Goal: Transaction & Acquisition: Purchase product/service

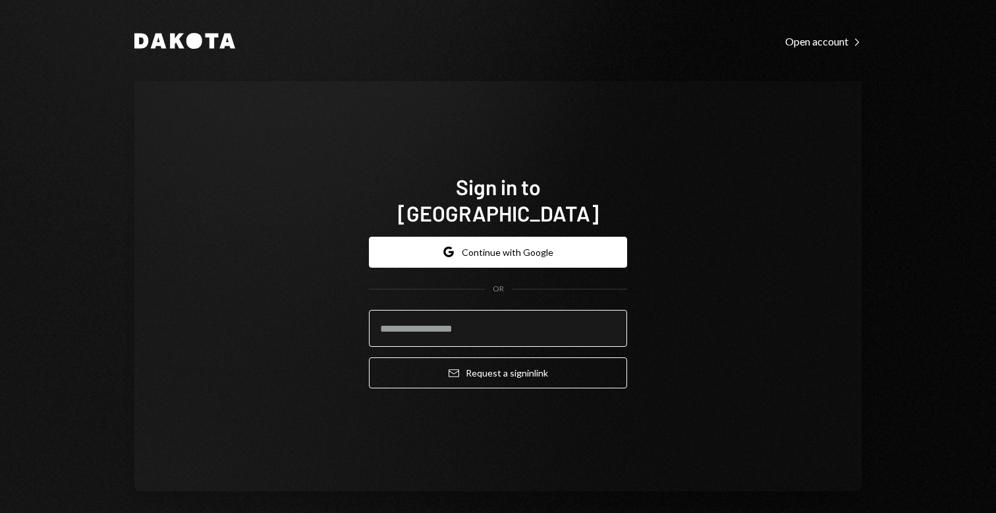
click at [459, 325] on input "email" at bounding box center [498, 328] width 258 height 37
type input "**********"
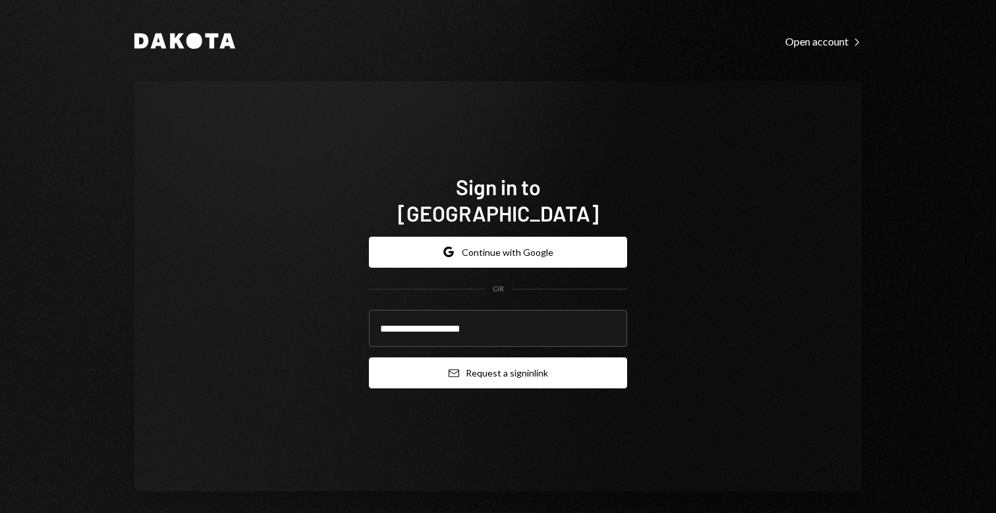
click at [495, 369] on button "Email Request a sign in link" at bounding box center [498, 372] width 258 height 31
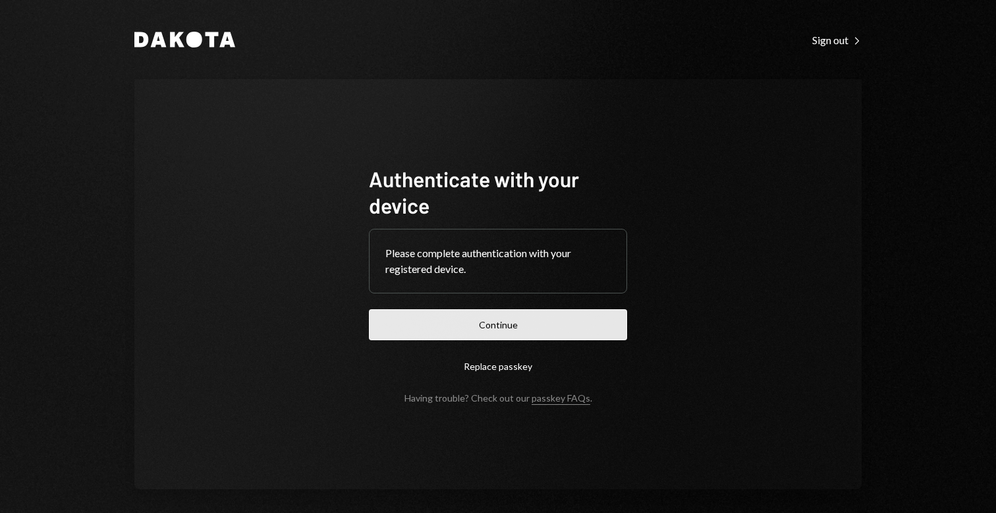
click at [489, 326] on button "Continue" at bounding box center [498, 324] width 258 height 31
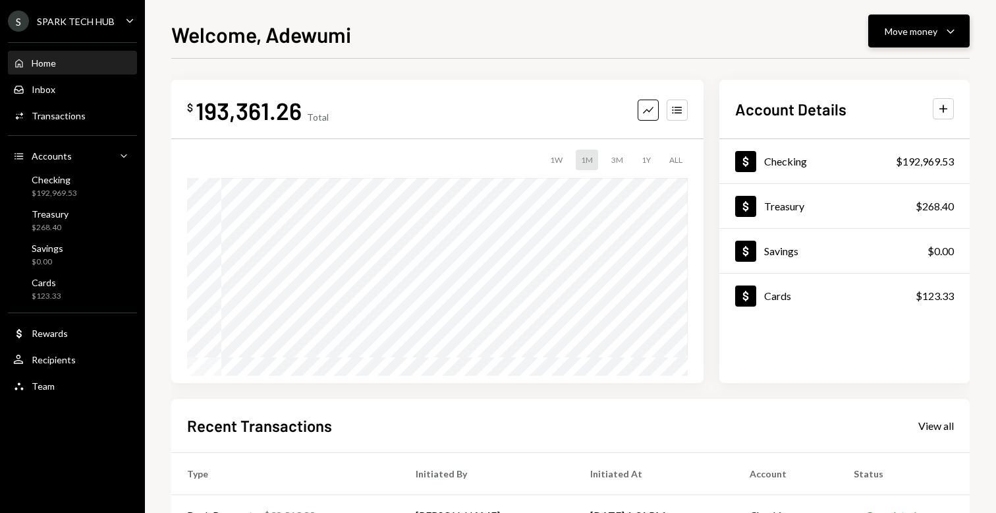
click at [869, 18] on button "Move money Caret Down" at bounding box center [918, 30] width 101 height 33
click at [864, 63] on div "Withdraw Send" at bounding box center [899, 71] width 132 height 30
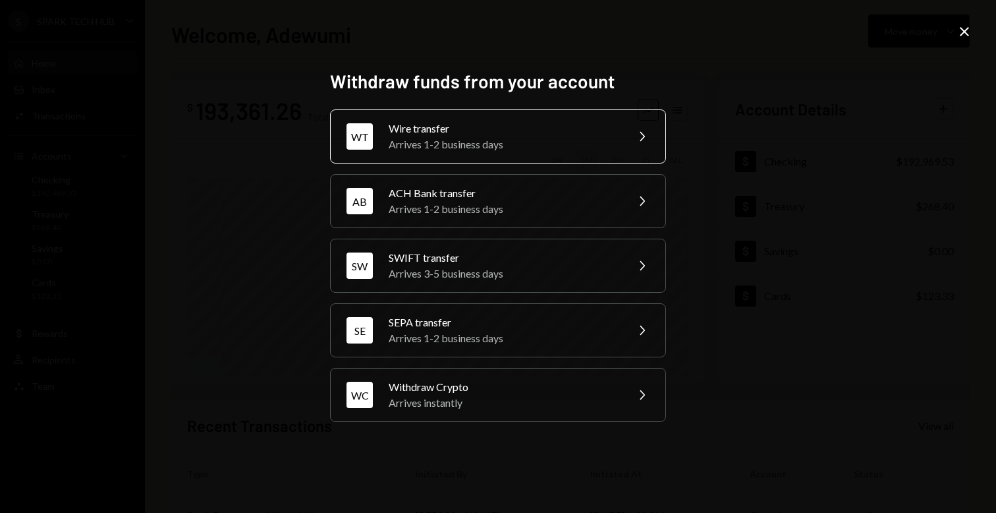
click at [437, 125] on div "Wire transfer" at bounding box center [503, 129] width 229 height 16
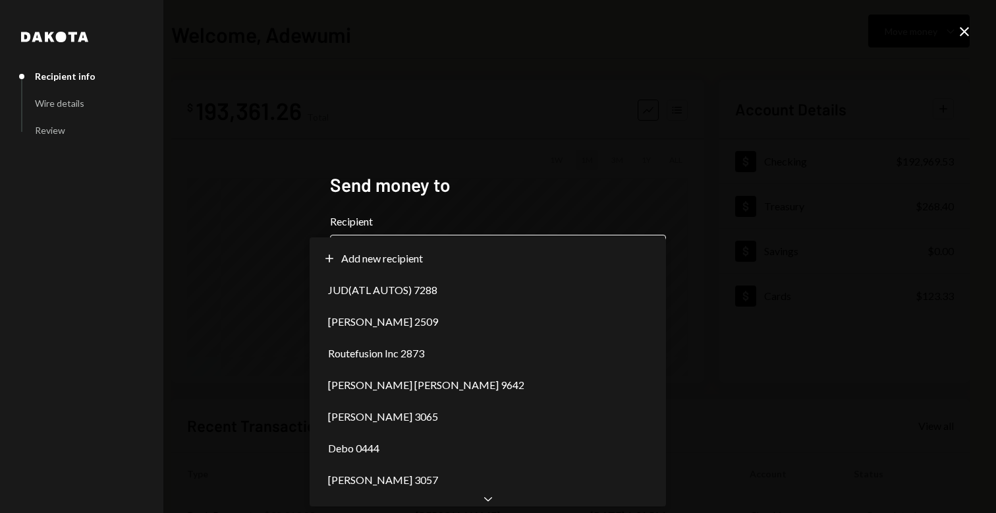
click at [404, 244] on body "**********" at bounding box center [498, 256] width 996 height 513
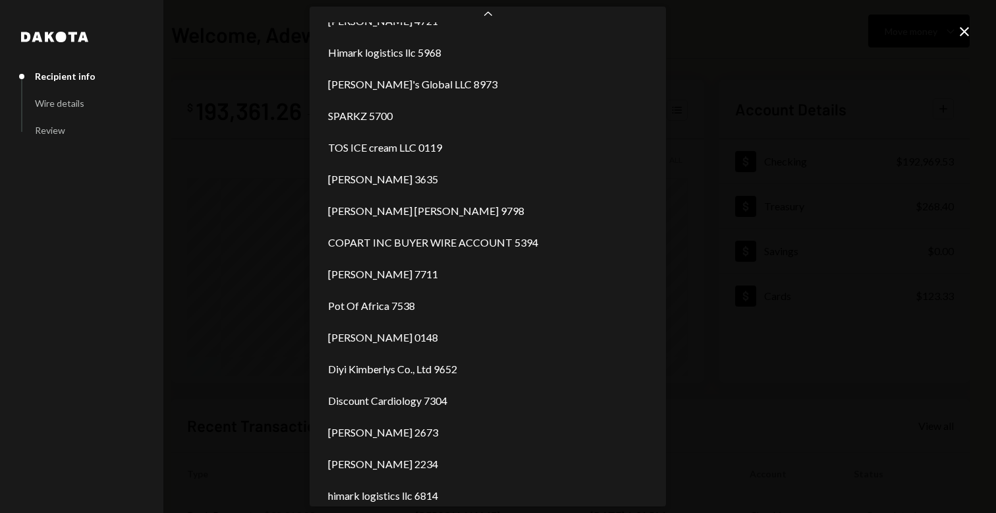
scroll to position [1361, 0]
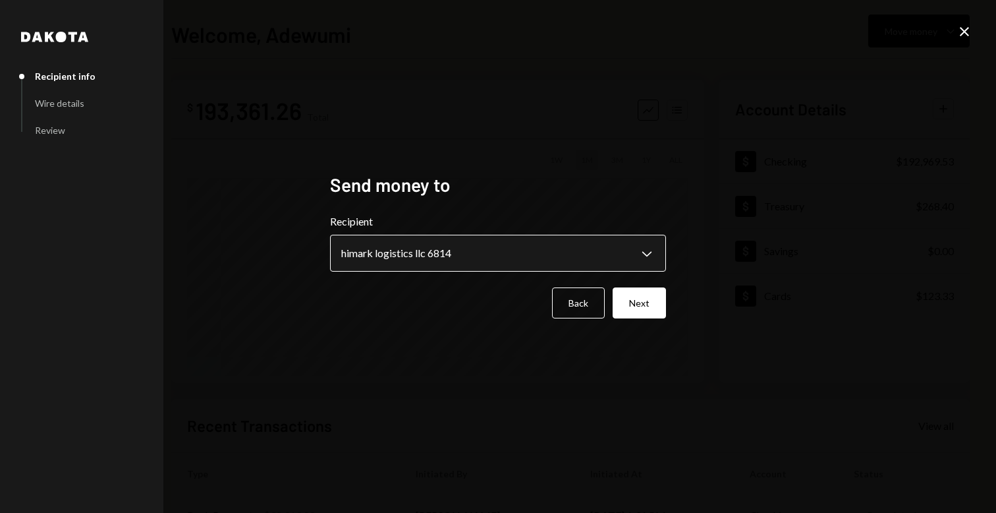
click at [448, 258] on body "**********" at bounding box center [498, 256] width 996 height 513
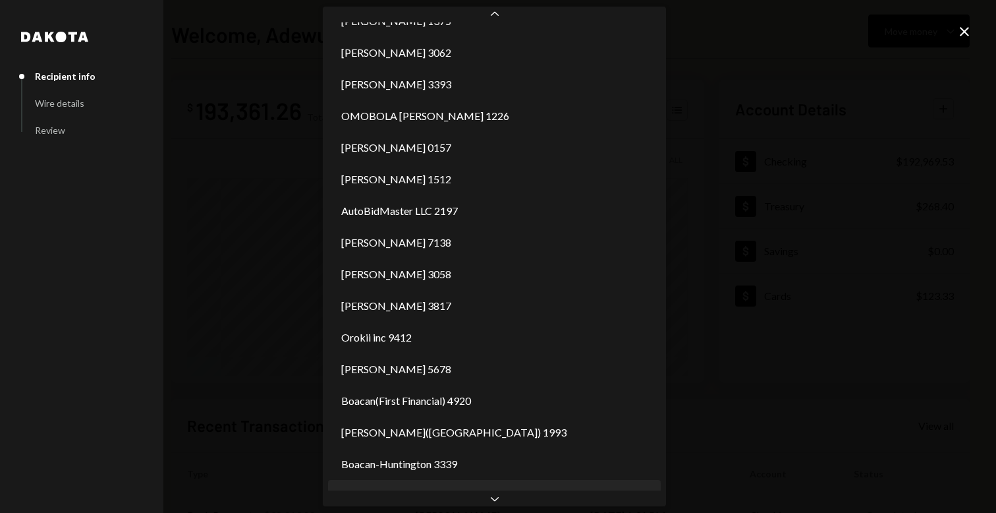
scroll to position [813, 0]
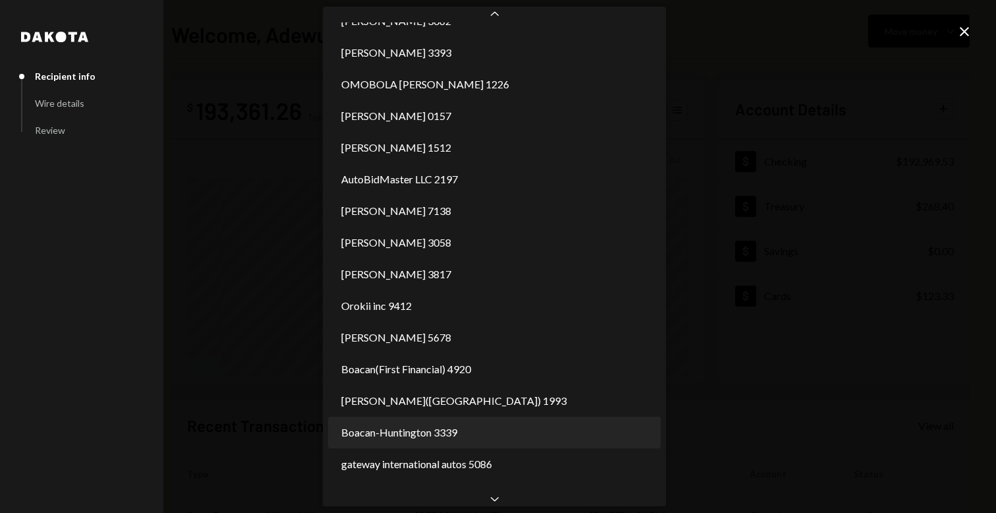
select select "**********"
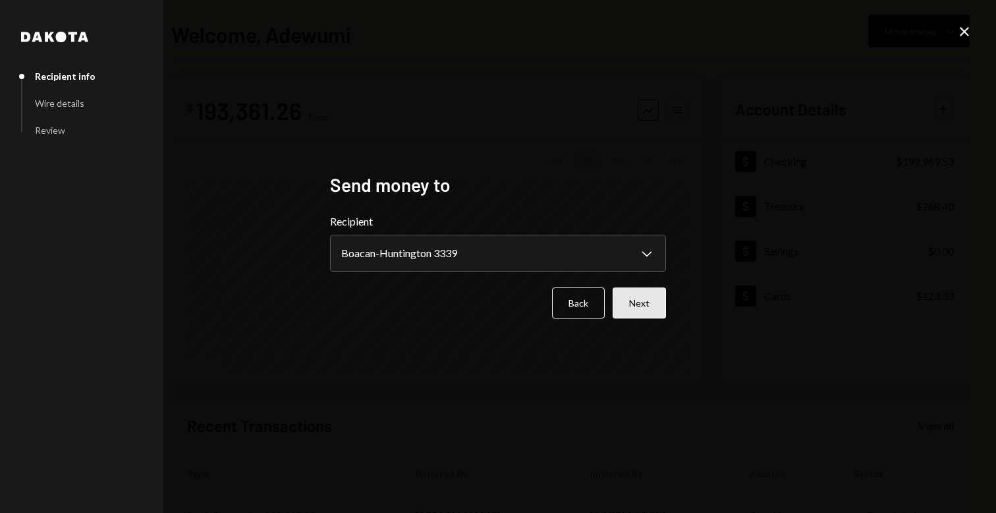
click at [648, 310] on button "Next" at bounding box center [639, 302] width 53 height 31
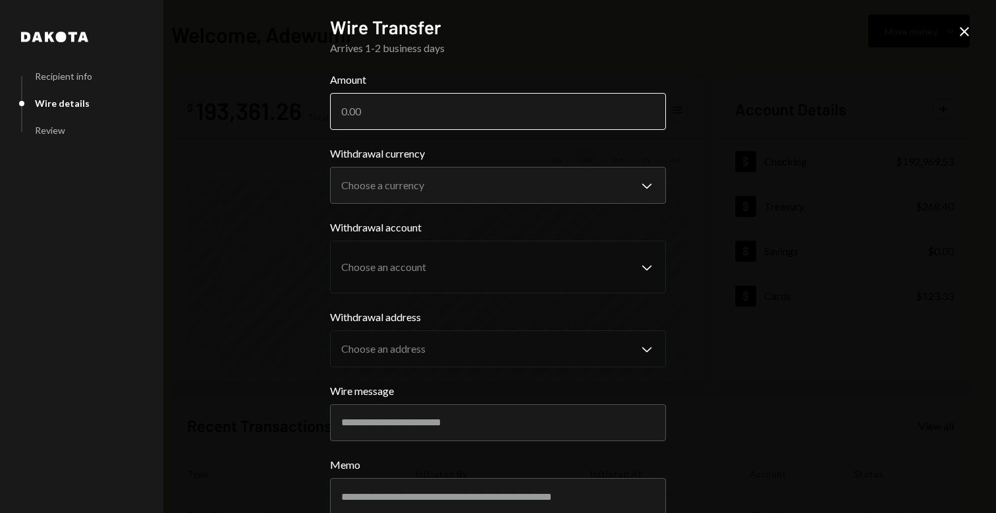
click at [385, 109] on input "Amount" at bounding box center [498, 111] width 336 height 37
type input "13223.14"
click at [284, 159] on div "**********" at bounding box center [498, 256] width 996 height 513
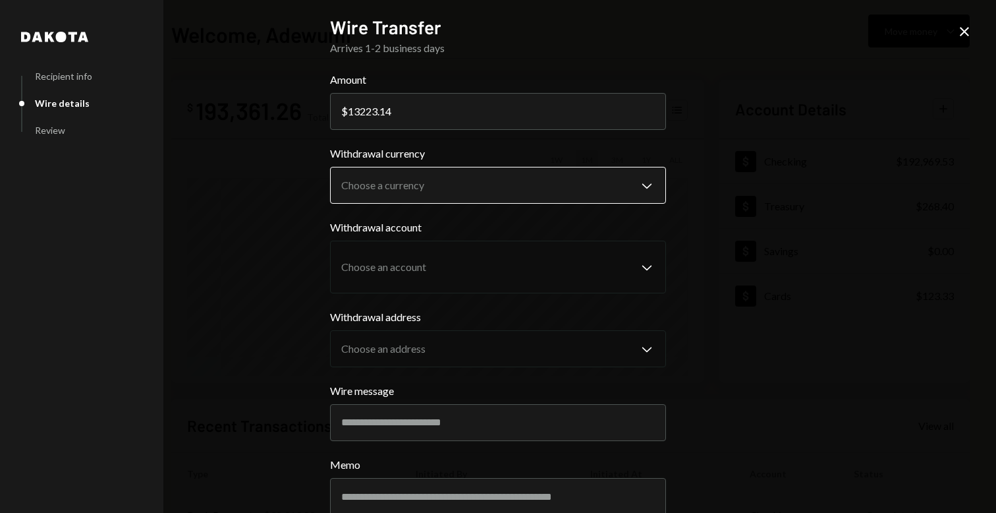
click at [482, 185] on body "S SPARK TECH HUB Caret Down Home Home Inbox Inbox Activities Transactions Accou…" at bounding box center [498, 256] width 996 height 513
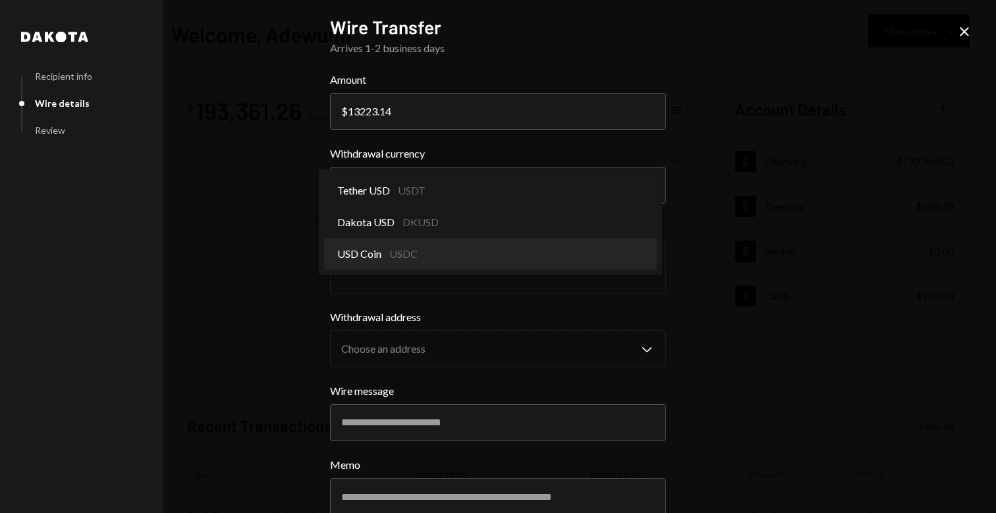
select select "****"
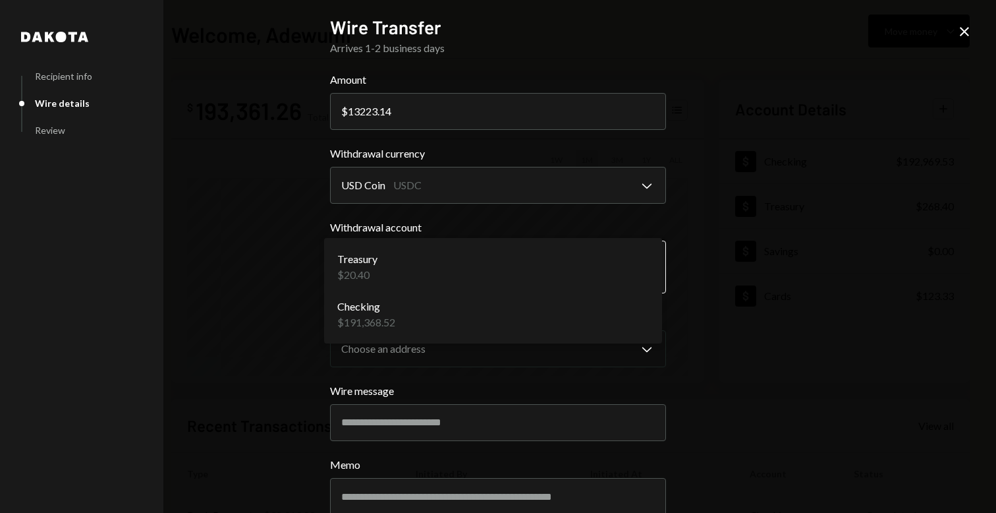
click at [434, 271] on body "S SPARK TECH HUB Caret Down Home Home Inbox Inbox Activities Transactions Accou…" at bounding box center [498, 256] width 996 height 513
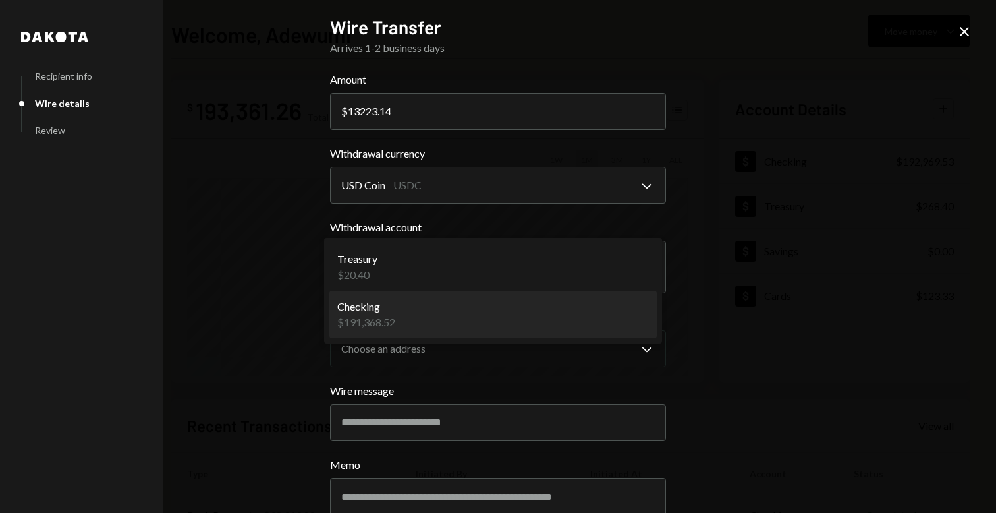
select select "**********"
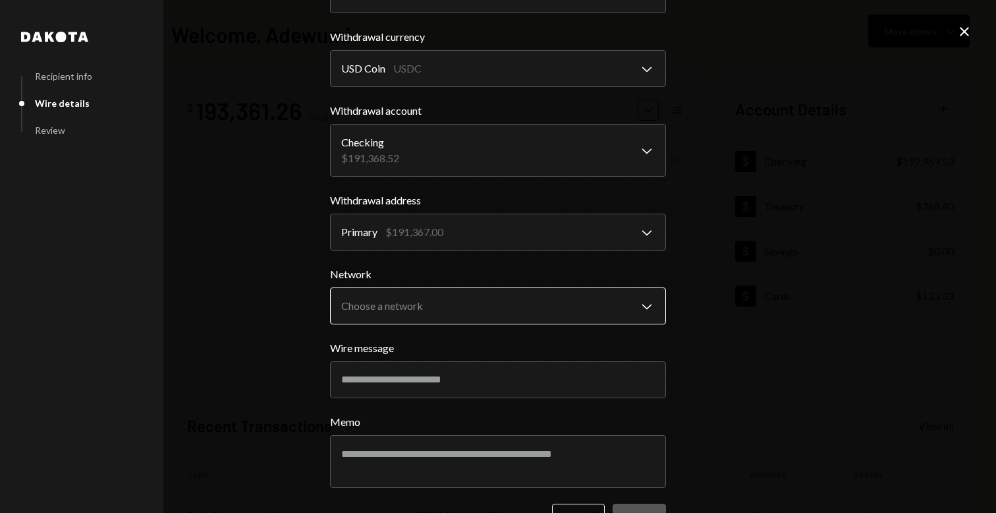
scroll to position [159, 0]
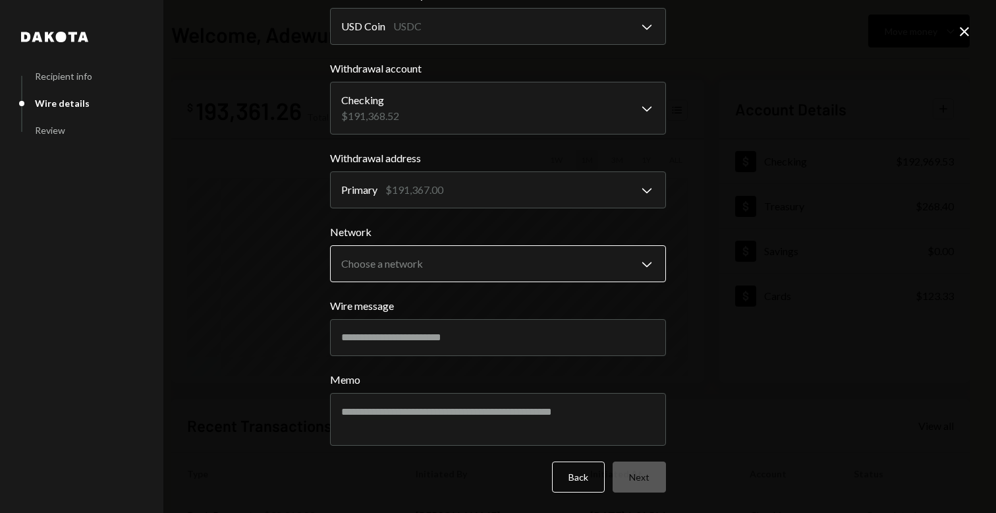
click at [455, 262] on body "S SPARK TECH HUB Caret Down Home Home Inbox Inbox Activities Transactions Accou…" at bounding box center [498, 256] width 996 height 513
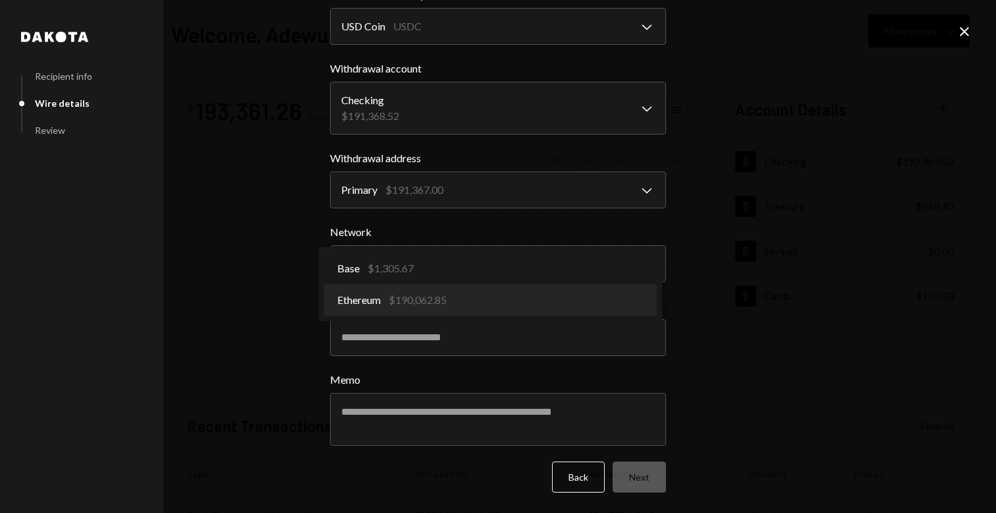
select select "**********"
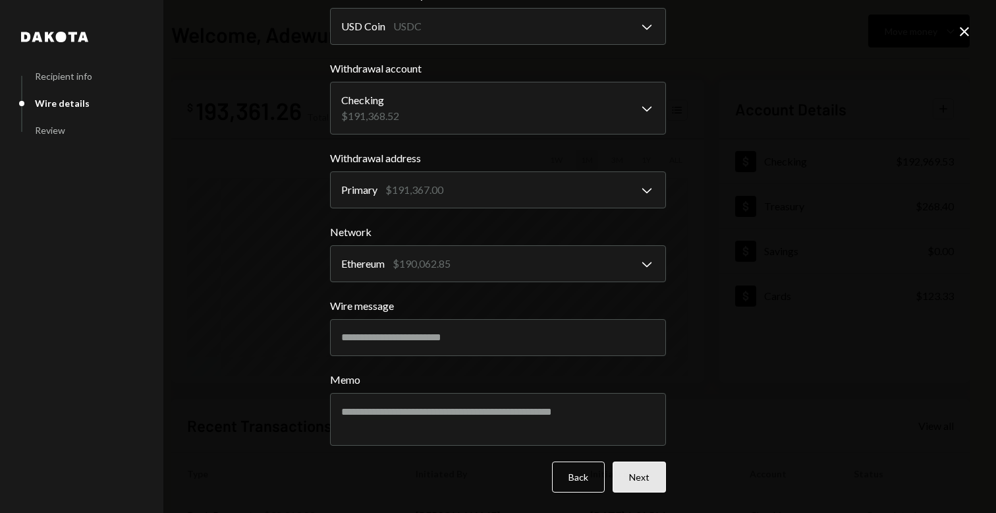
click at [658, 478] on button "Next" at bounding box center [639, 476] width 53 height 31
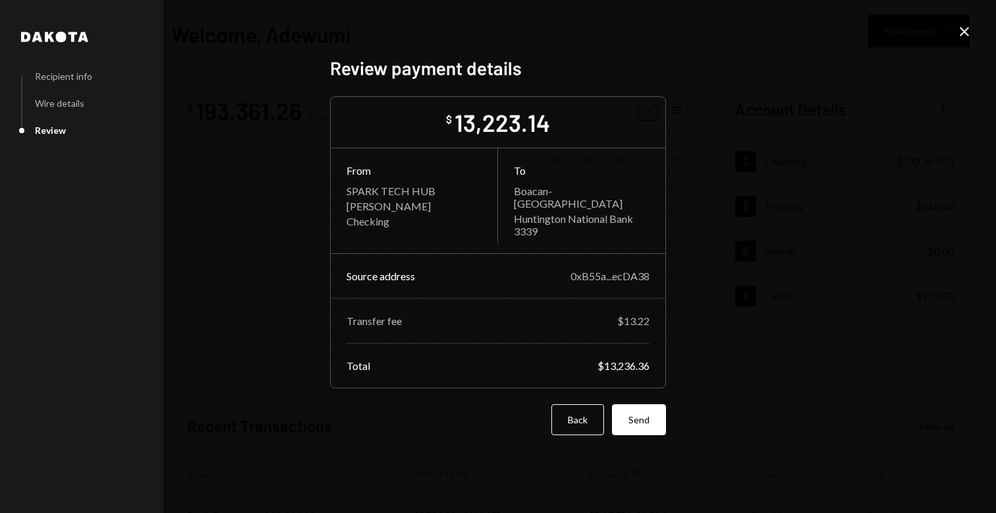
scroll to position [0, 0]
click at [638, 416] on button "Send" at bounding box center [639, 419] width 54 height 31
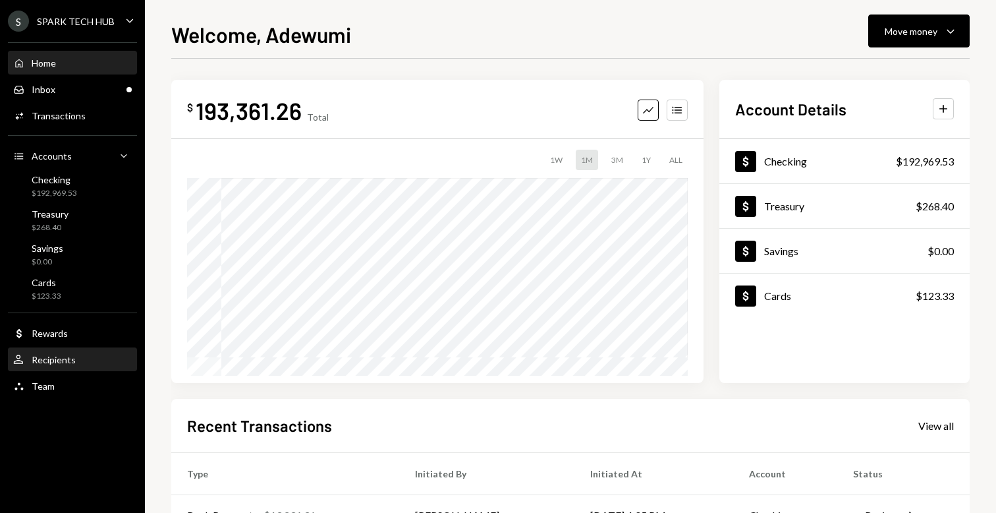
click at [49, 347] on link "User Recipients" at bounding box center [72, 359] width 129 height 24
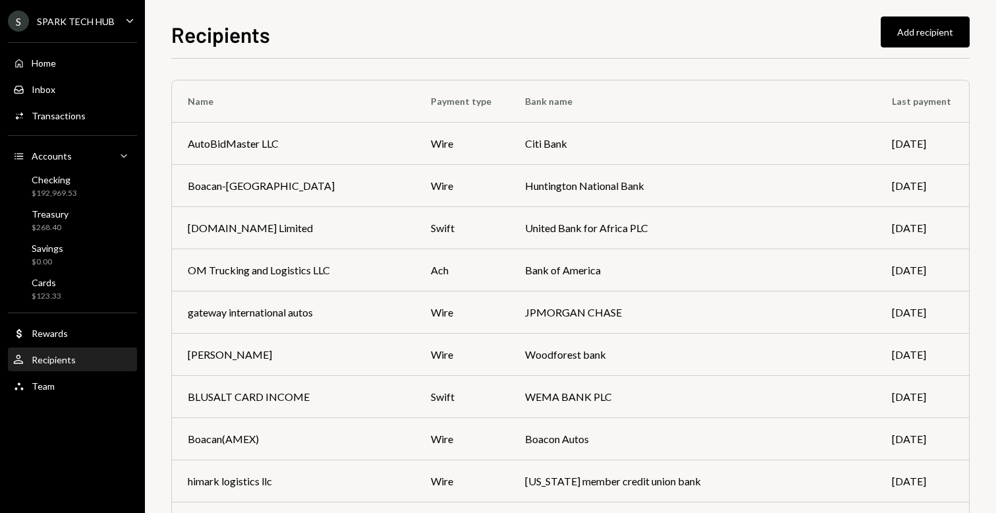
scroll to position [912, 0]
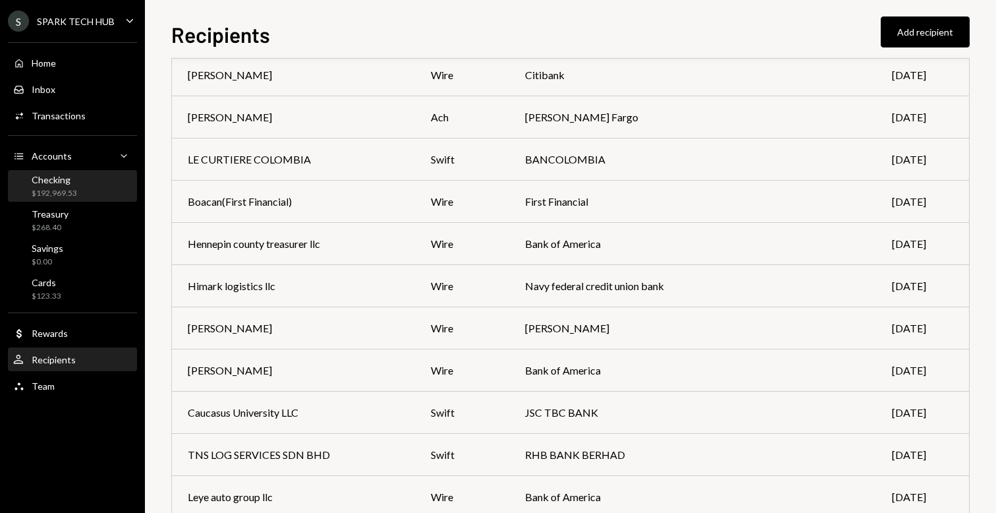
click at [72, 186] on div "Checking $192,969.53" at bounding box center [54, 186] width 45 height 25
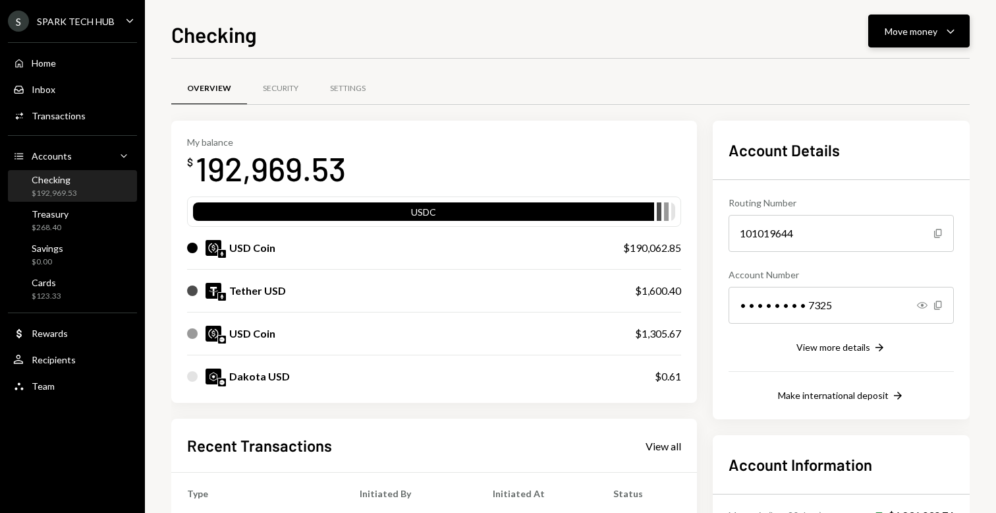
click at [908, 15] on button "Move money Caret Down" at bounding box center [918, 30] width 101 height 33
click at [887, 65] on div "Send" at bounding box center [908, 71] width 96 height 14
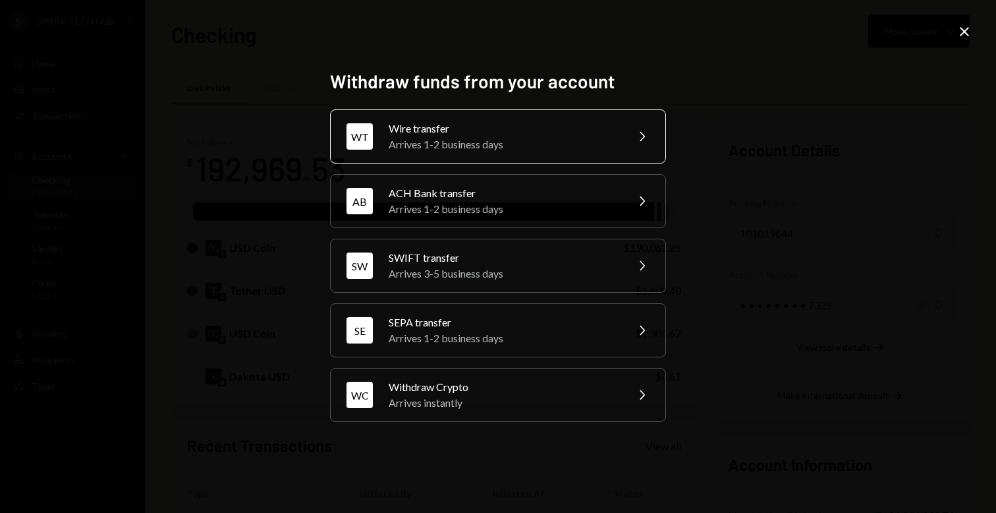
click at [501, 131] on div "Wire transfer" at bounding box center [503, 129] width 229 height 16
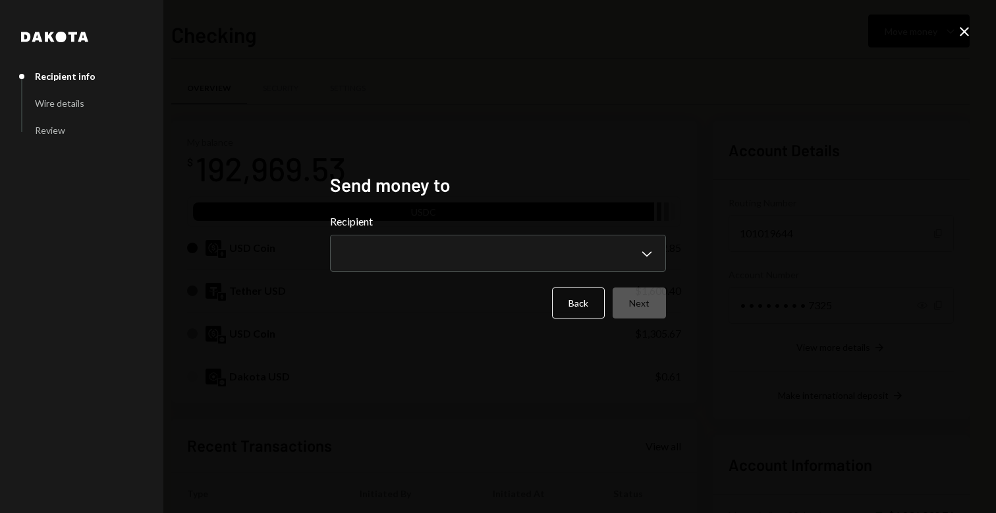
click at [399, 273] on form "**********" at bounding box center [498, 265] width 336 height 105
click at [376, 261] on body "S SPARK TECH HUB Caret Down Home Home Inbox Inbox Activities Transactions Accou…" at bounding box center [498, 256] width 996 height 513
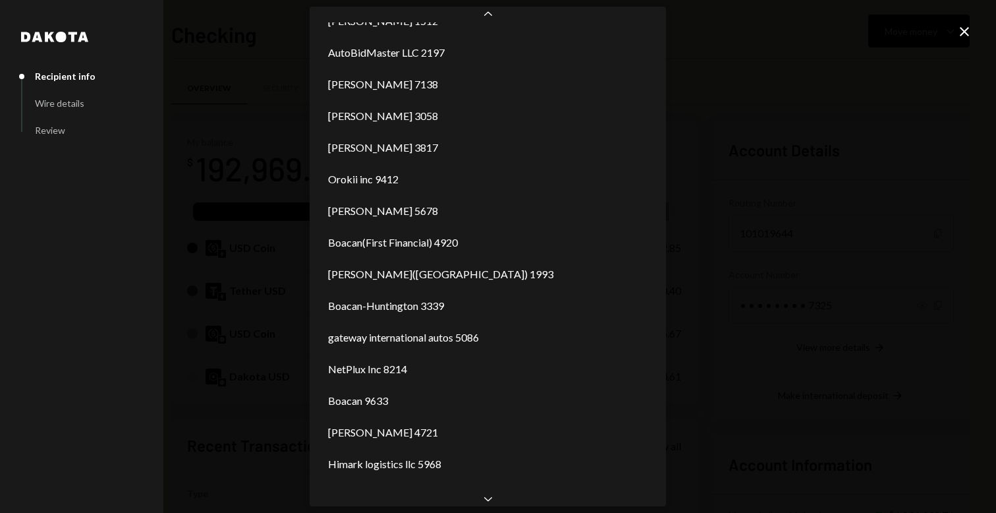
scroll to position [1003, 0]
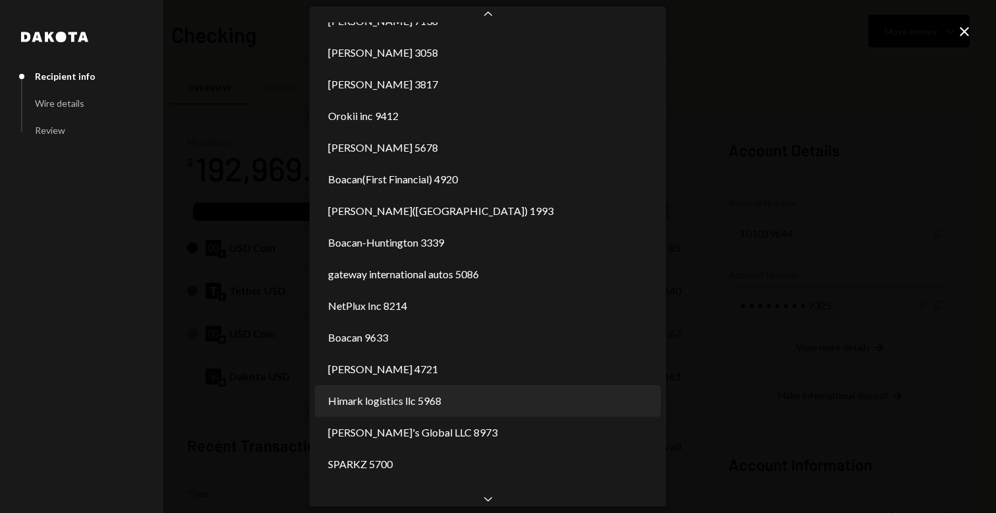
select select "**********"
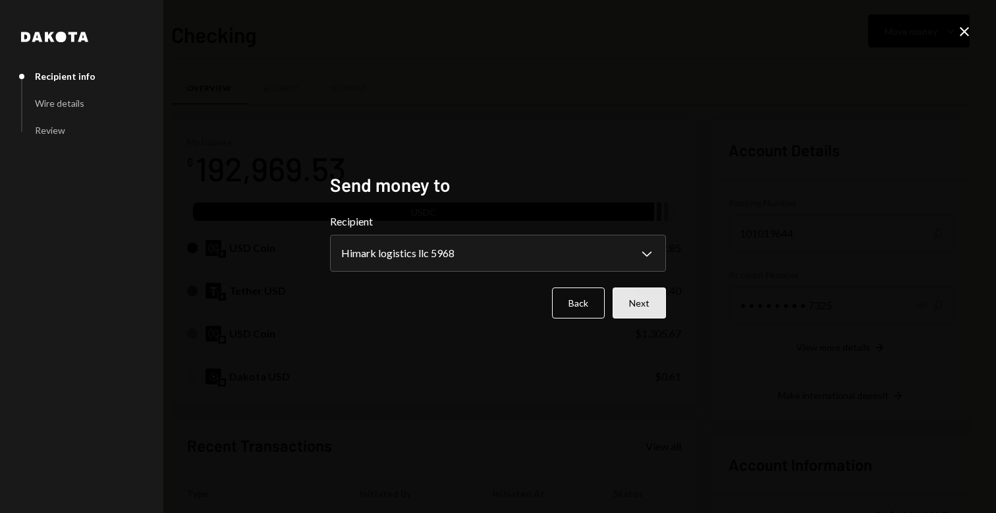
click at [640, 308] on button "Next" at bounding box center [639, 302] width 53 height 31
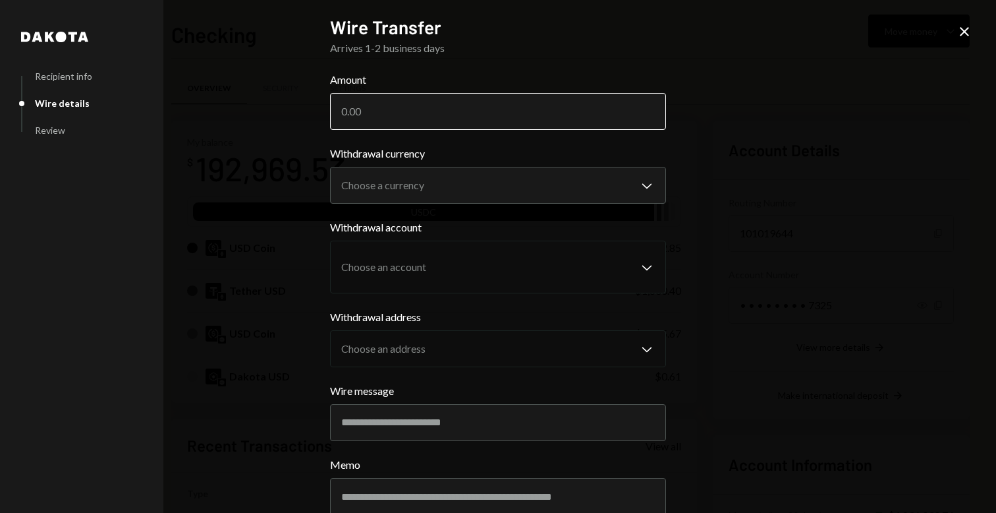
click at [499, 107] on input "Amount" at bounding box center [498, 111] width 336 height 37
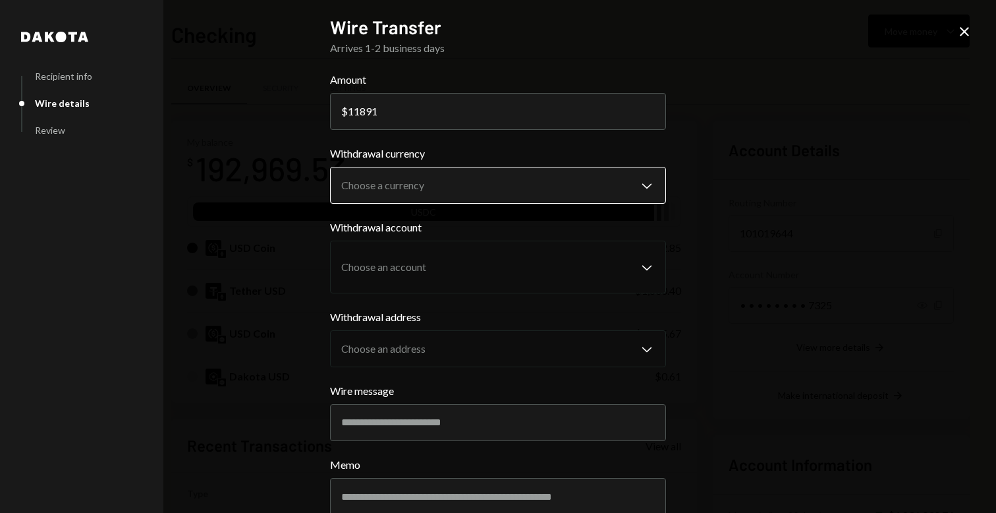
type input "11891"
click at [408, 182] on body "S SPARK TECH HUB Caret Down Home Home Inbox Inbox Activities Transactions Accou…" at bounding box center [498, 256] width 996 height 513
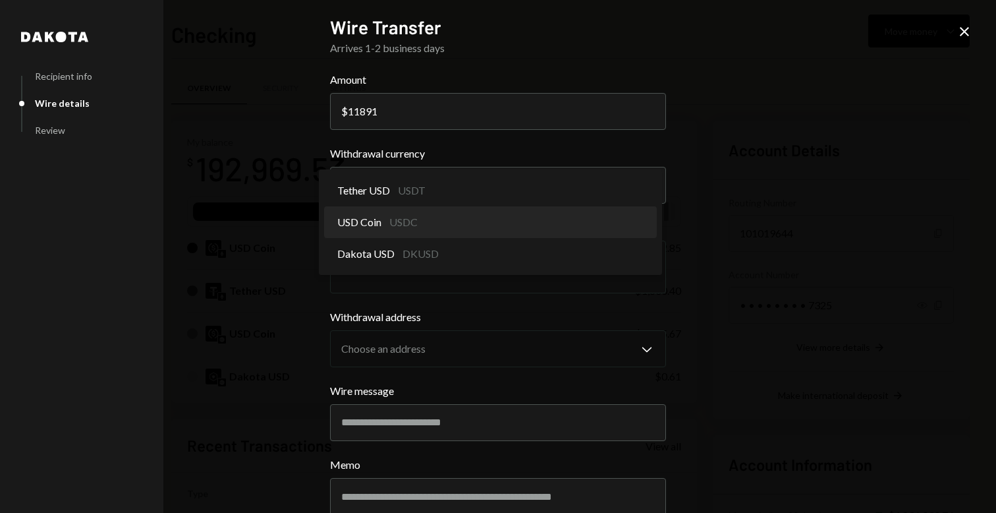
select select "****"
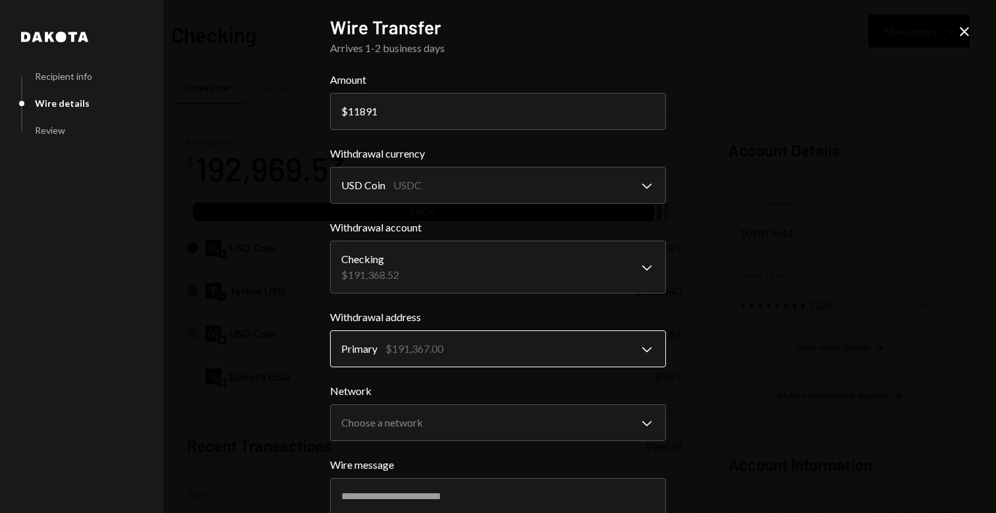
click at [433, 343] on body "S SPARK TECH HUB Caret Down Home Home Inbox Inbox Activities Transactions Accou…" at bounding box center [498, 256] width 996 height 513
click at [431, 436] on body "S SPARK TECH HUB Caret Down Home Home Inbox Inbox Activities Transactions Accou…" at bounding box center [498, 256] width 996 height 513
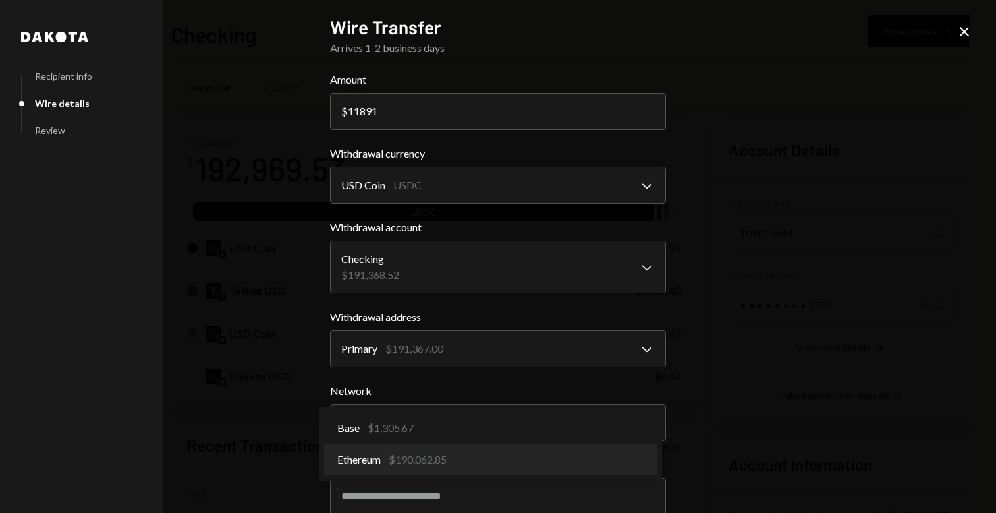
select select "**********"
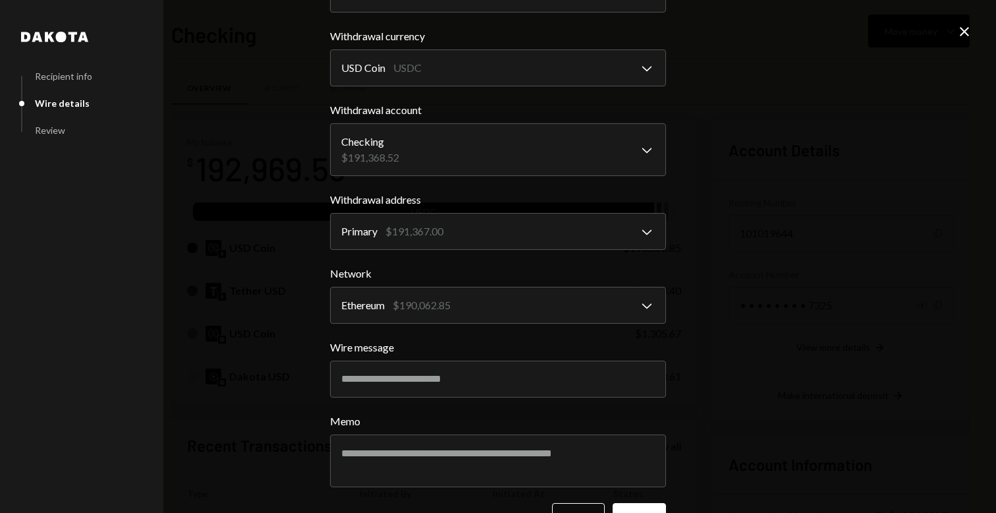
scroll to position [159, 0]
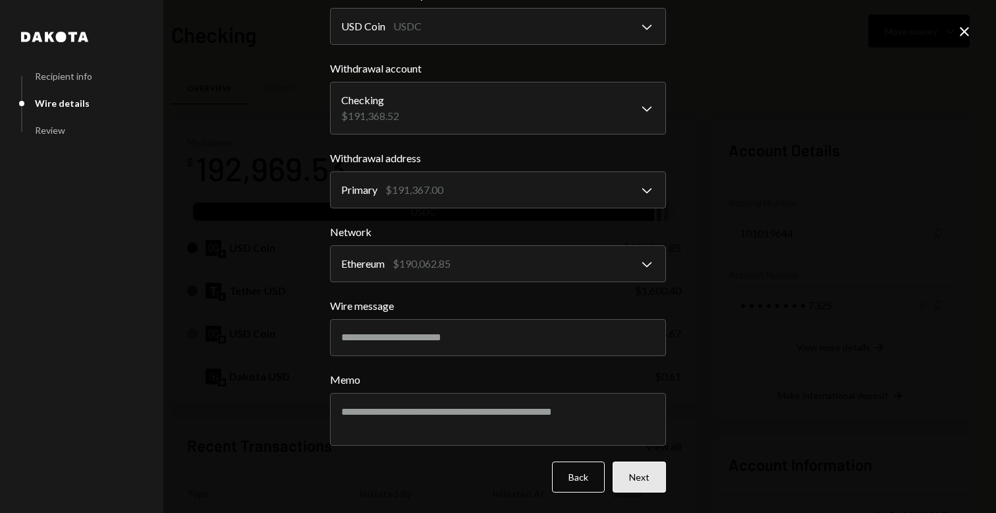
click at [621, 468] on button "Next" at bounding box center [639, 476] width 53 height 31
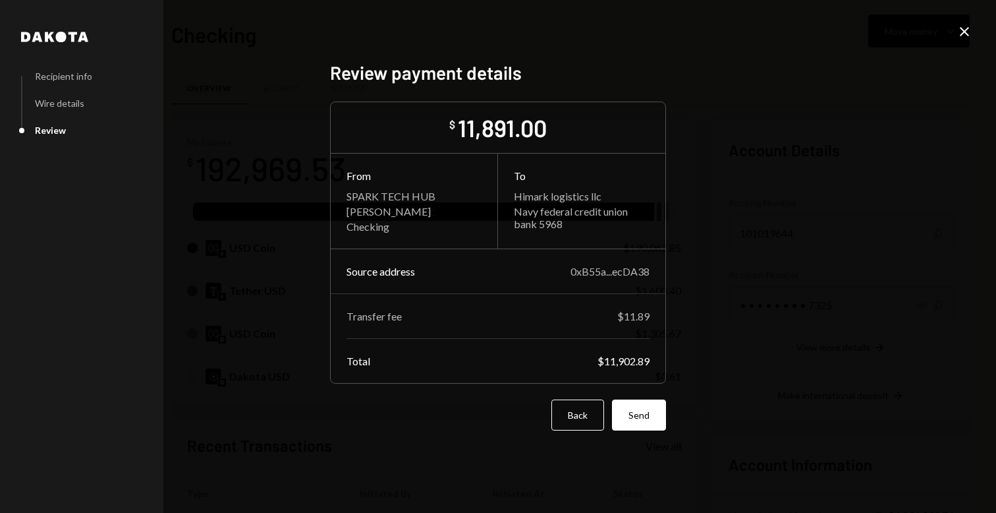
scroll to position [0, 0]
click at [644, 414] on button "Send" at bounding box center [639, 414] width 54 height 31
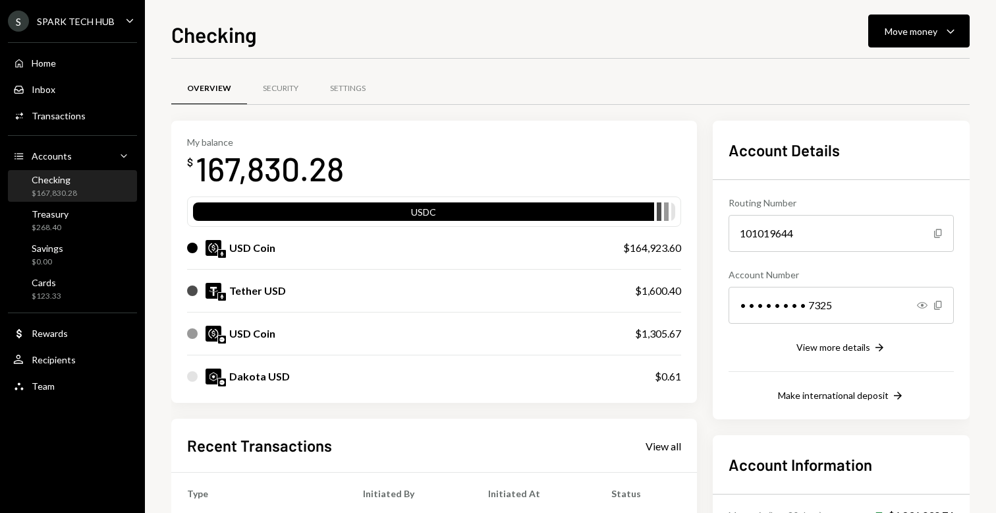
click at [74, 101] on div "Home Home Inbox Inbox Activities Transactions Accounts Accounts Caret Down Chec…" at bounding box center [72, 217] width 145 height 366
click at [74, 117] on div "Transactions" at bounding box center [59, 115] width 54 height 11
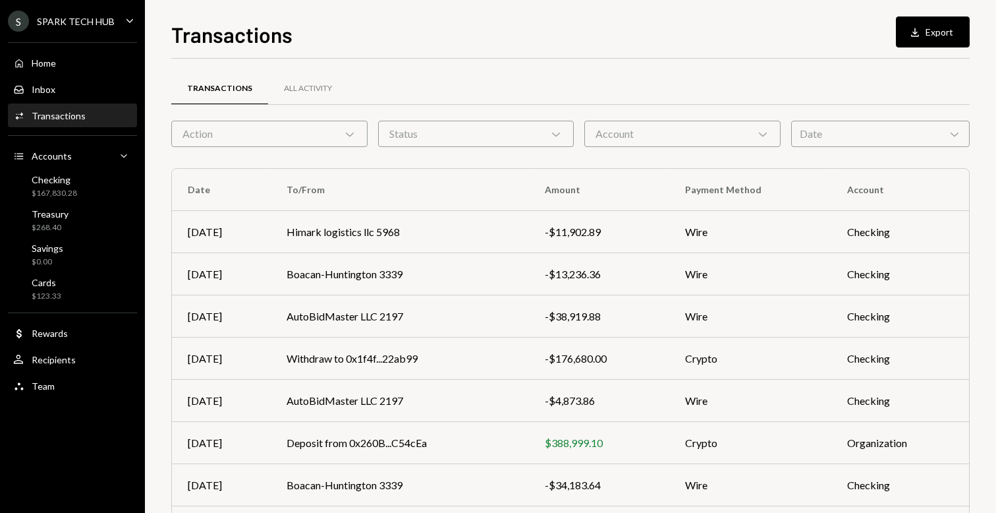
click at [622, 128] on div "Account Chevron Down" at bounding box center [682, 134] width 196 height 26
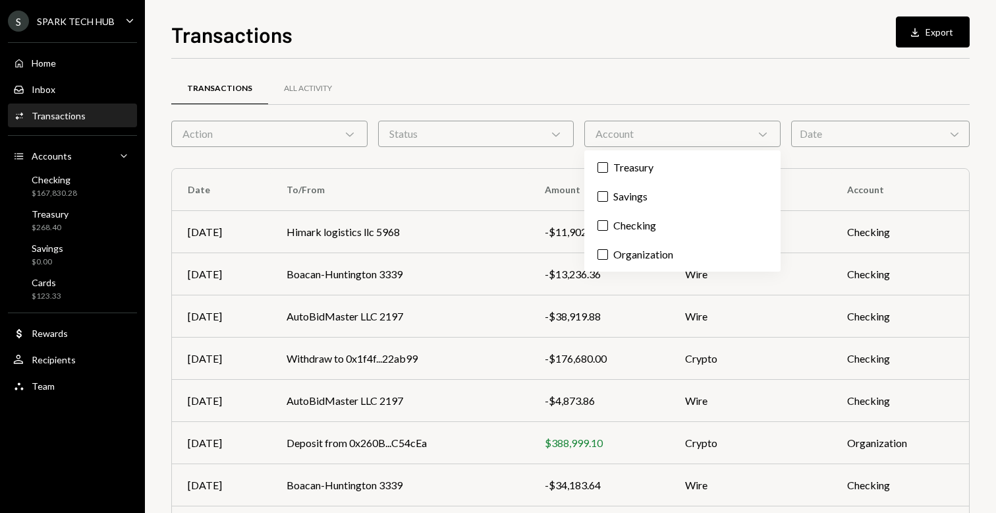
click at [381, 157] on div "Transactions All Activity Action Chevron Down Status Chevron Down Account Chevr…" at bounding box center [570, 384] width 798 height 608
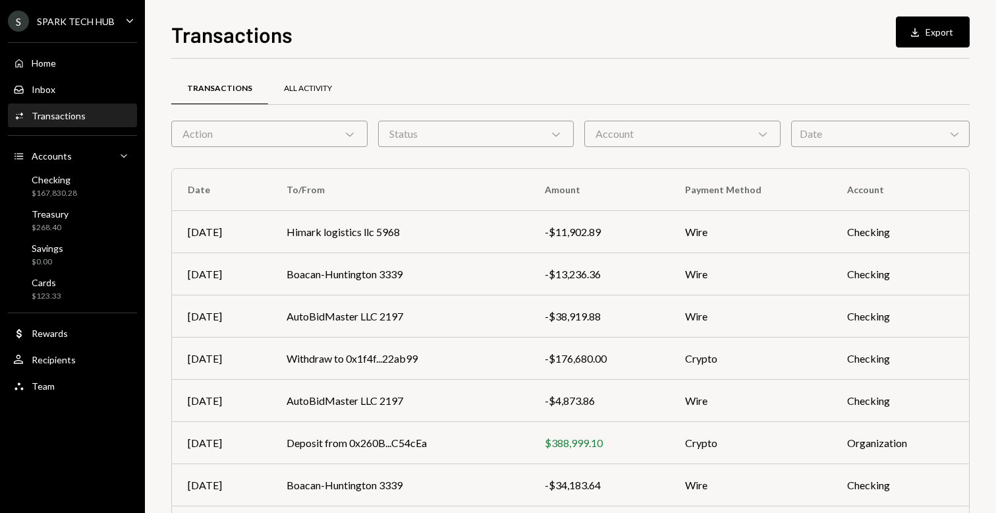
click at [304, 80] on div "All Activity" at bounding box center [308, 89] width 80 height 32
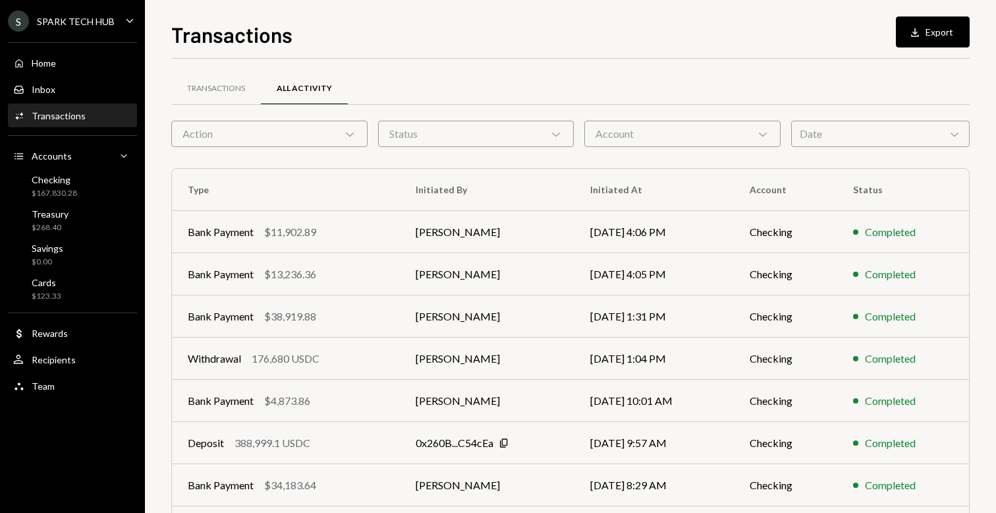
click at [316, 143] on div "Action Chevron Down" at bounding box center [269, 134] width 196 height 26
click at [496, 151] on div "Transactions All Activity Action Chevron Down Status Chevron Down Account Chevr…" at bounding box center [570, 384] width 798 height 608
click at [320, 223] on td "Bank Payment $11,902.89" at bounding box center [286, 232] width 228 height 42
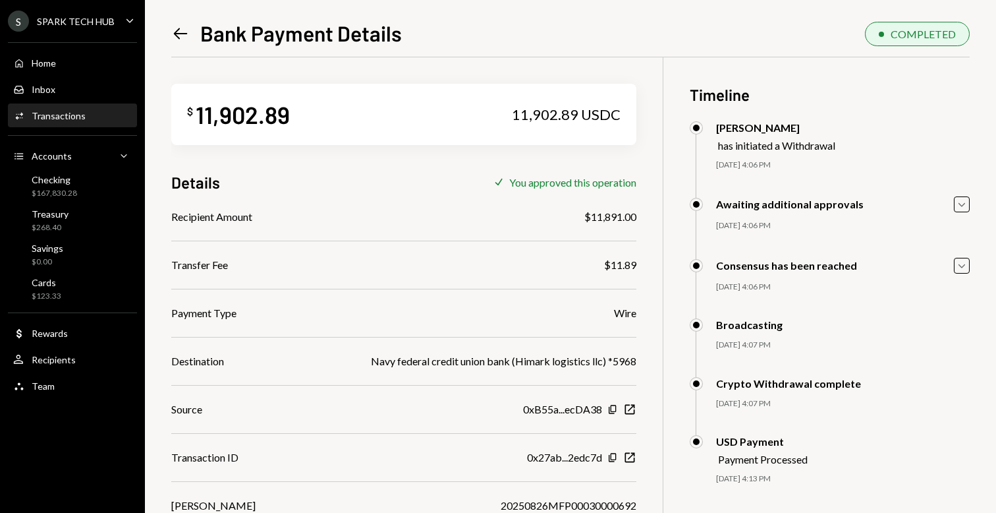
scroll to position [57, 0]
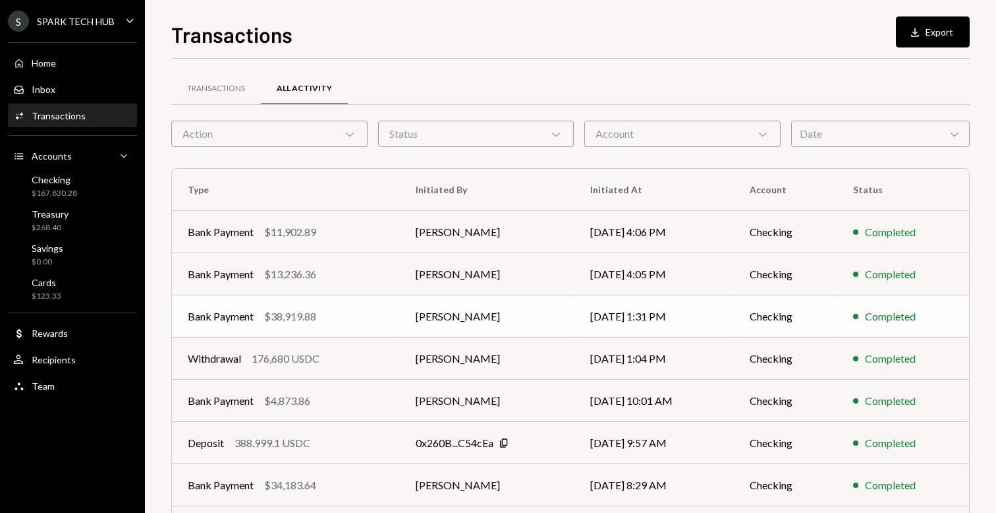
click at [314, 310] on div "$38,919.88" at bounding box center [290, 316] width 52 height 16
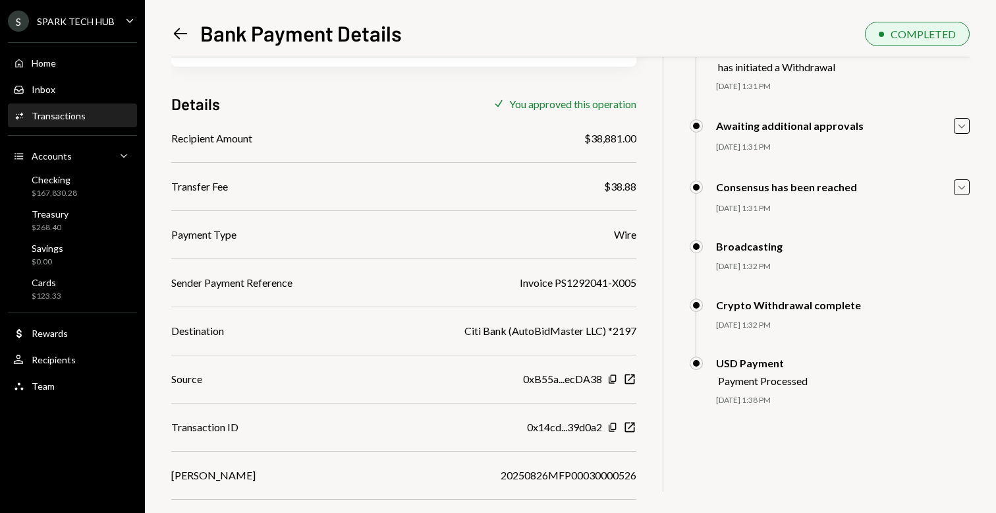
scroll to position [78, 0]
click at [172, 30] on icon "Left Arrow" at bounding box center [180, 33] width 18 height 18
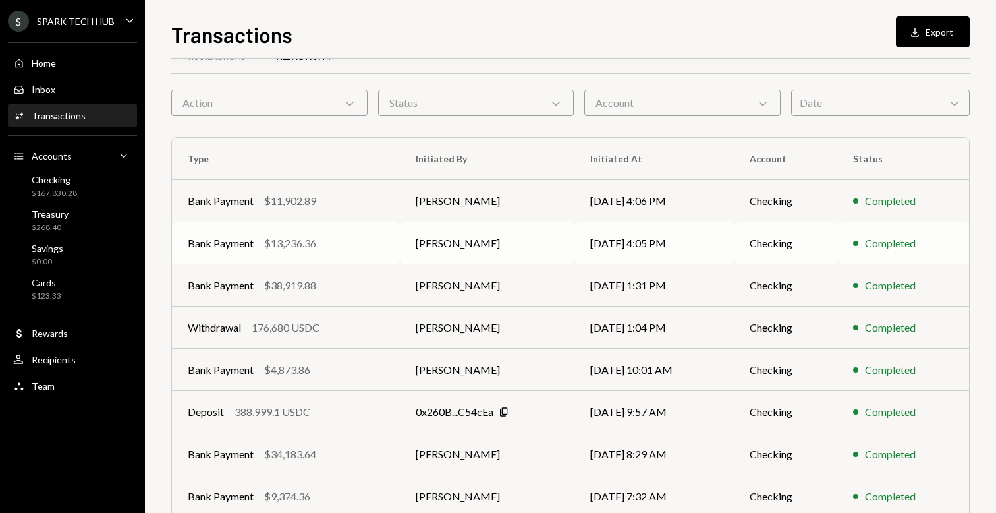
scroll to position [57, 0]
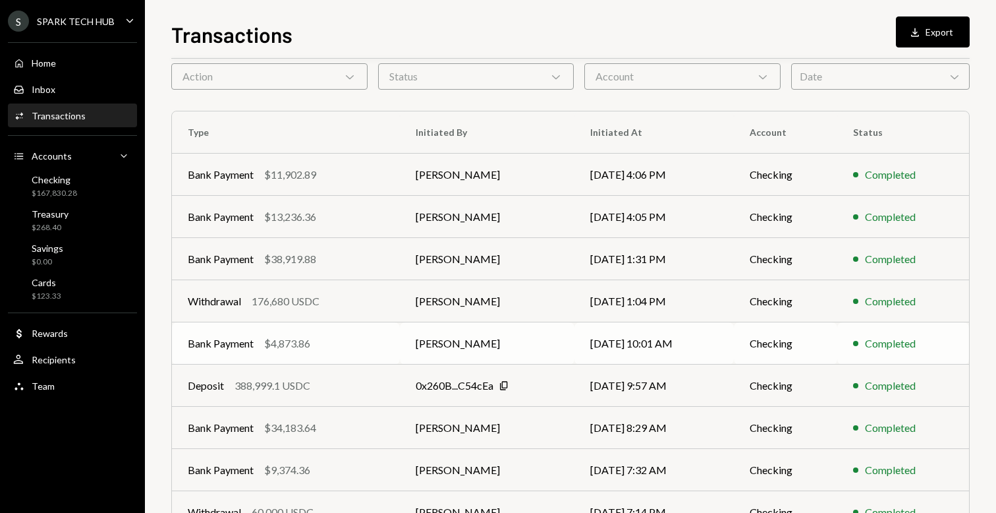
click at [439, 333] on td "[PERSON_NAME]" at bounding box center [487, 343] width 175 height 42
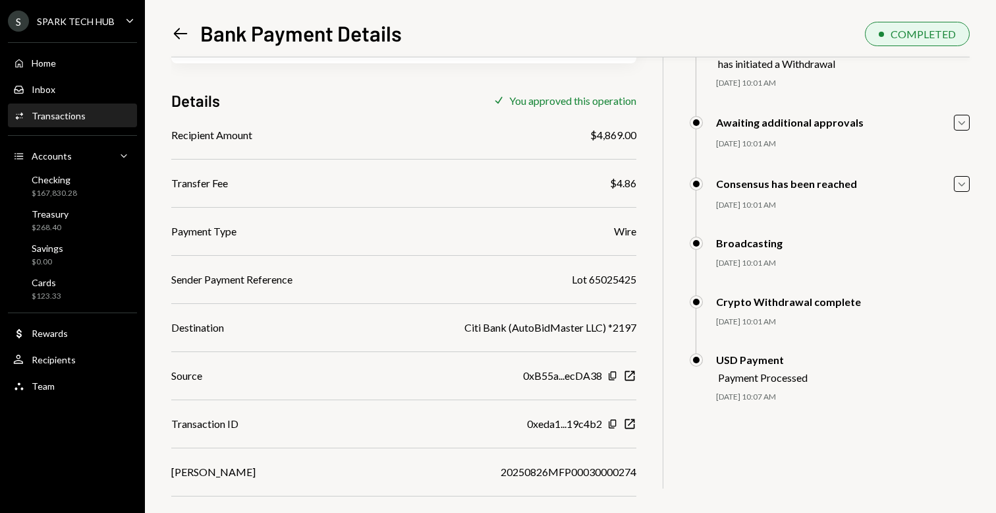
scroll to position [97, 0]
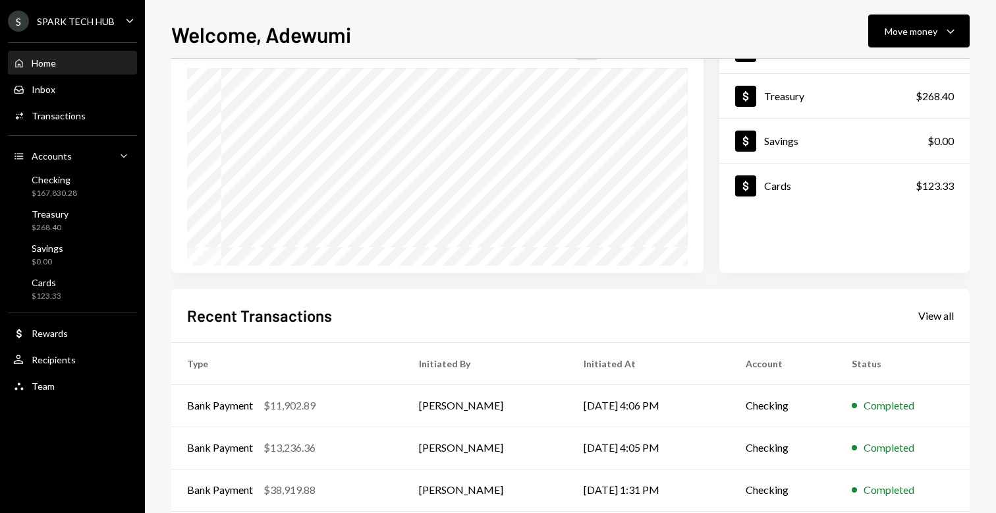
scroll to position [129, 0]
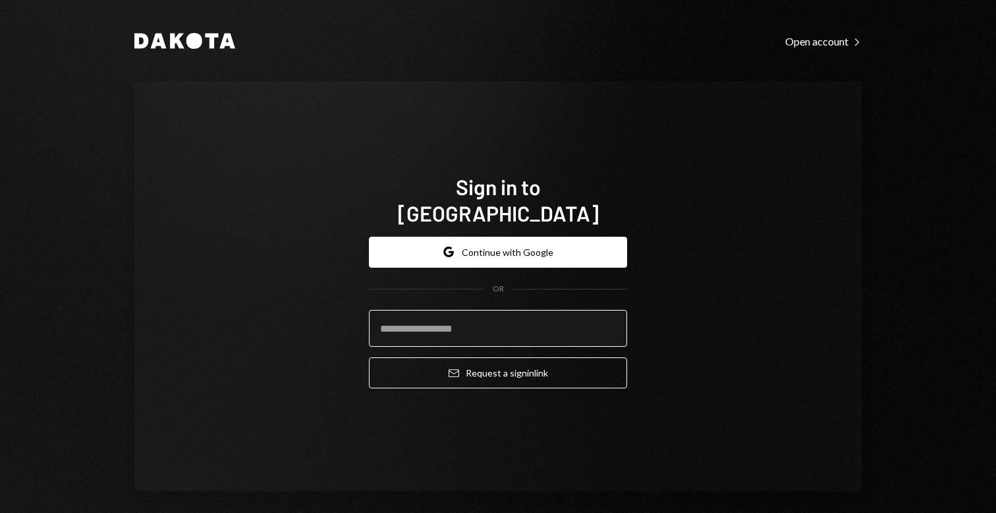
click at [439, 317] on input "email" at bounding box center [498, 328] width 258 height 37
type input "**********"
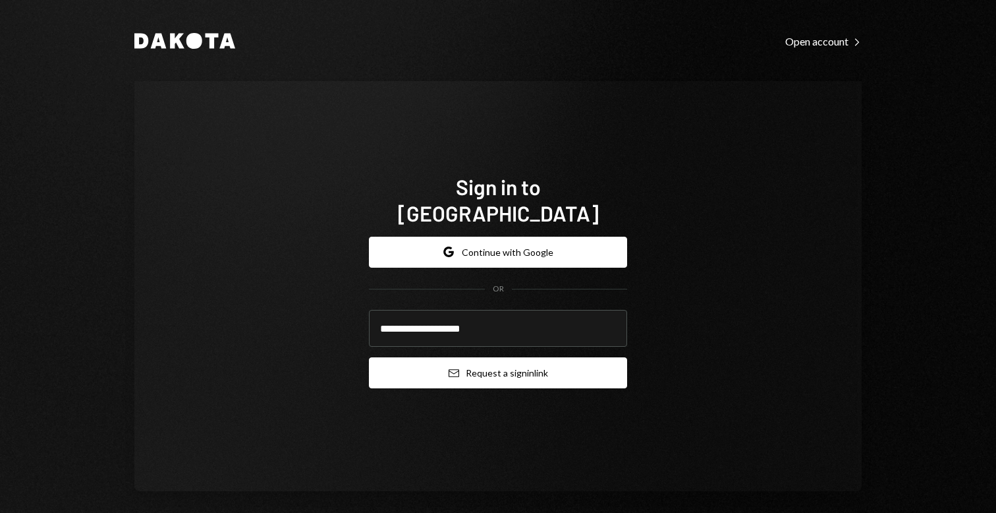
click at [490, 357] on button "Email Request a sign in link" at bounding box center [498, 372] width 258 height 31
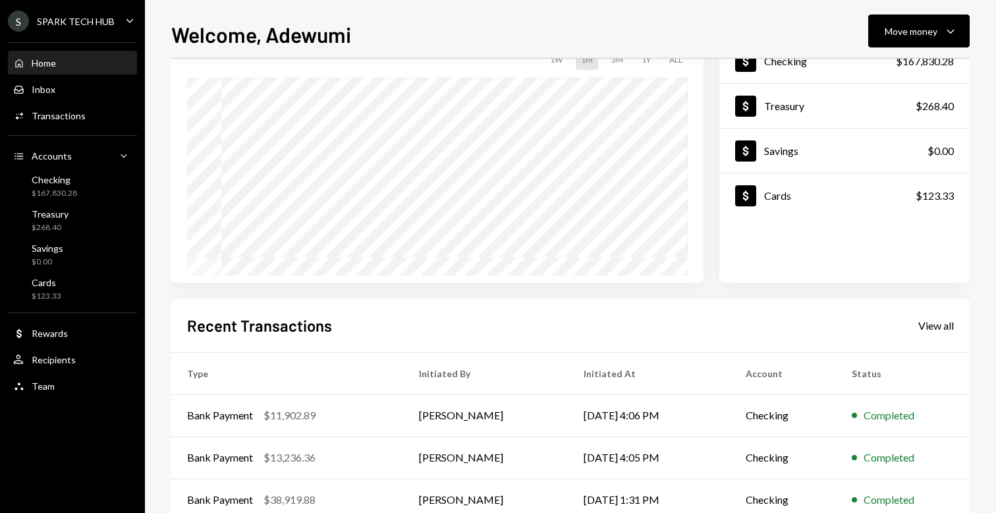
scroll to position [219, 0]
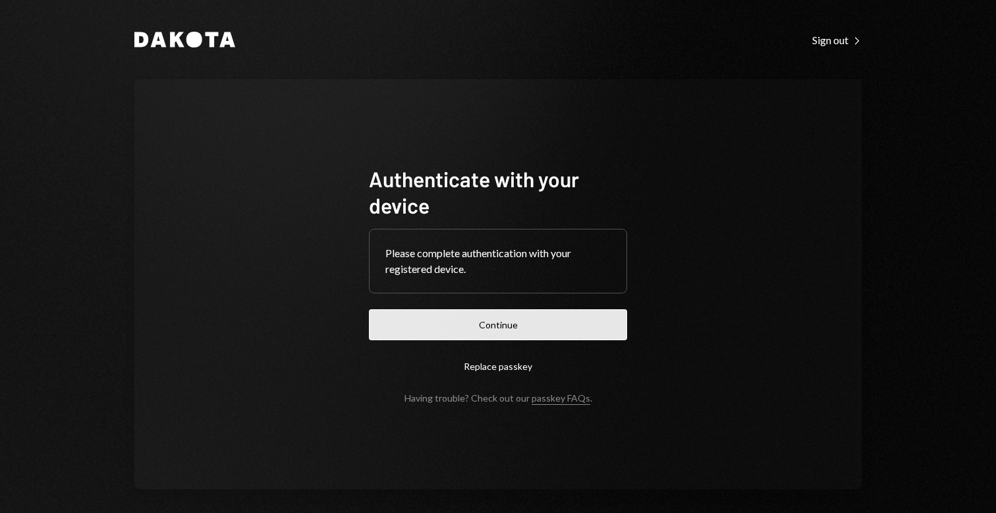
click at [577, 314] on button "Continue" at bounding box center [498, 324] width 258 height 31
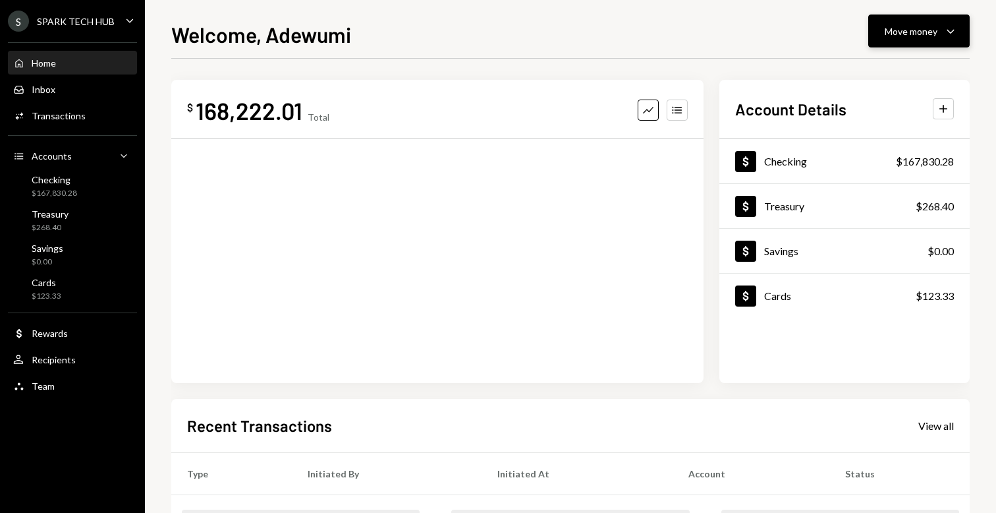
click at [896, 38] on div "Move money Caret Down" at bounding box center [919, 31] width 69 height 16
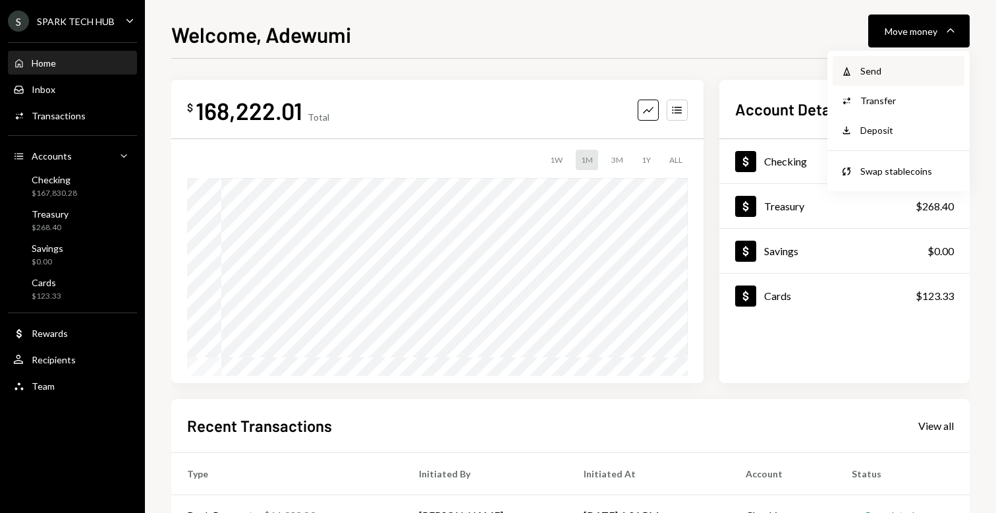
click at [876, 77] on div "Send" at bounding box center [908, 71] width 96 height 14
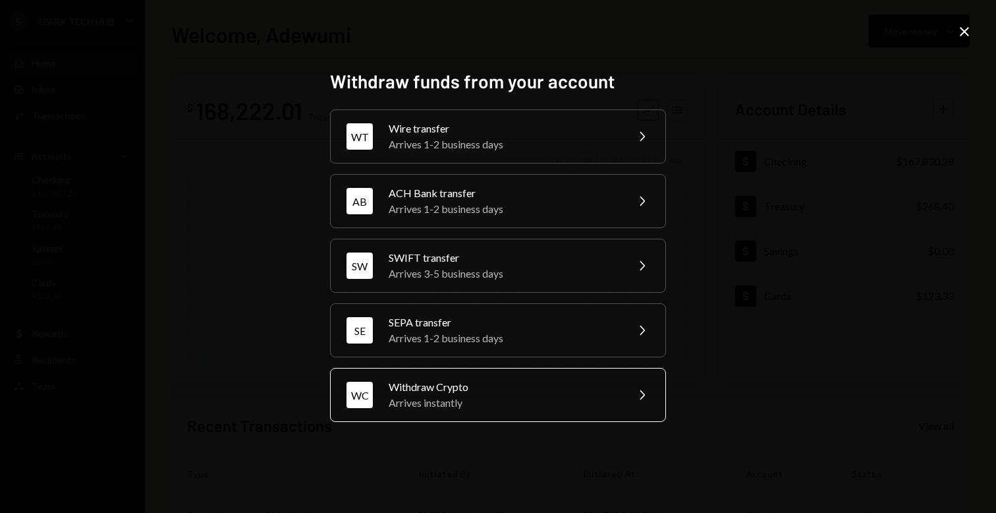
click at [485, 390] on div "Withdraw Crypto" at bounding box center [503, 387] width 229 height 16
